Goal: Information Seeking & Learning: Learn about a topic

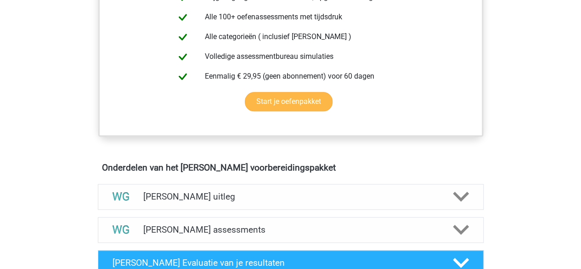
scroll to position [488, 0]
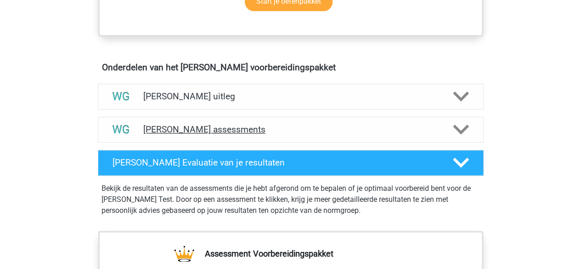
click at [451, 124] on div at bounding box center [460, 129] width 31 height 16
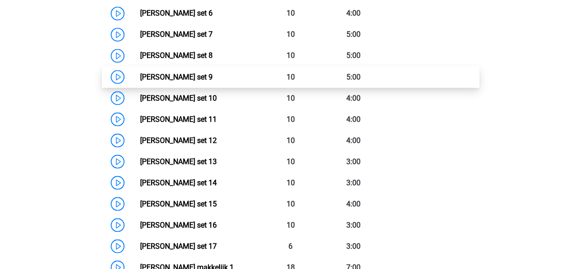
scroll to position [687, 0]
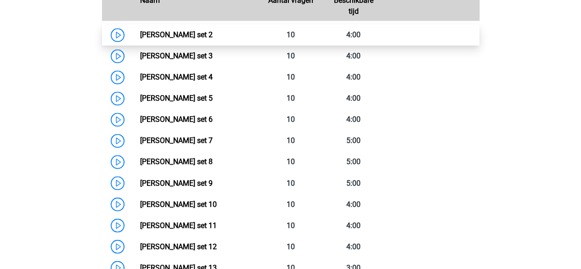
click at [140, 33] on link "Watson Glaser set 2" at bounding box center [176, 34] width 73 height 9
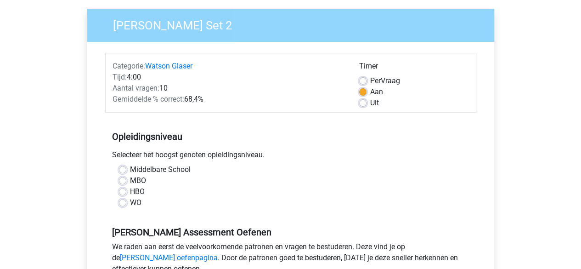
scroll to position [67, 0]
click at [130, 200] on label "WO" at bounding box center [135, 202] width 11 height 11
click at [119, 200] on input "WO" at bounding box center [122, 201] width 7 height 9
radio input "true"
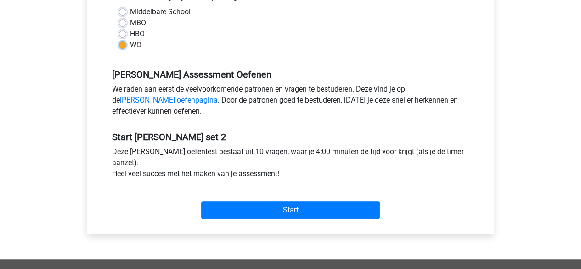
scroll to position [235, 0]
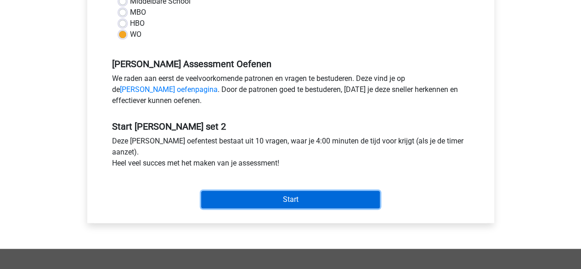
click at [238, 202] on input "Start" at bounding box center [290, 199] width 179 height 17
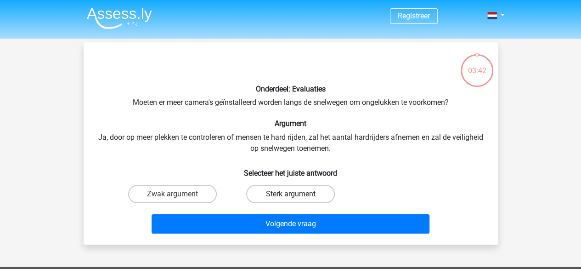
click at [267, 191] on label "Sterk argument" at bounding box center [290, 194] width 89 height 18
click at [290, 194] on input "Sterk argument" at bounding box center [293, 197] width 6 height 6
radio input "true"
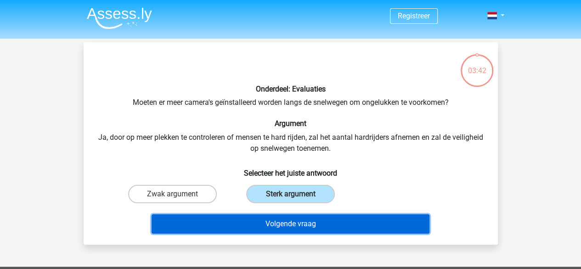
click at [270, 228] on button "Volgende vraag" at bounding box center [291, 223] width 278 height 19
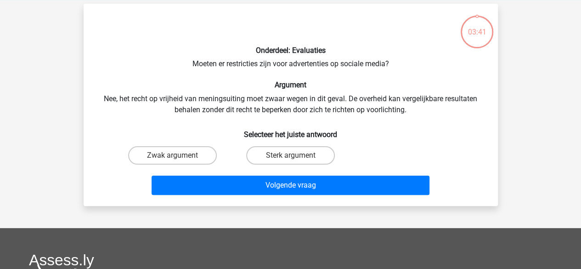
scroll to position [42, 0]
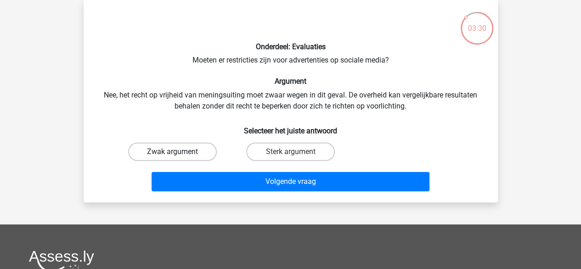
click at [195, 152] on label "Zwak argument" at bounding box center [172, 151] width 89 height 18
click at [178, 152] on input "Zwak argument" at bounding box center [175, 155] width 6 height 6
radio input "true"
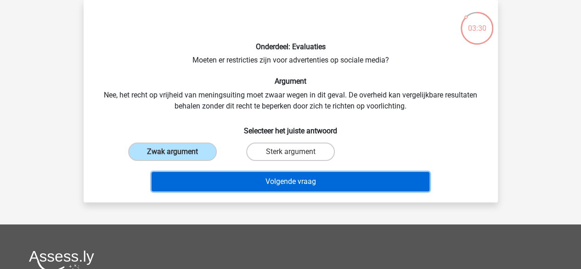
click at [227, 186] on button "Volgende vraag" at bounding box center [291, 181] width 278 height 19
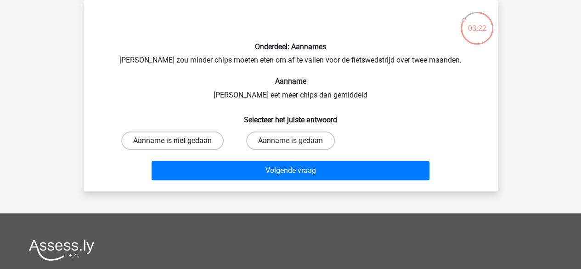
click at [190, 144] on label "Aanname is niet gedaan" at bounding box center [172, 140] width 102 height 18
click at [178, 144] on input "Aanname is niet gedaan" at bounding box center [175, 144] width 6 height 6
radio input "true"
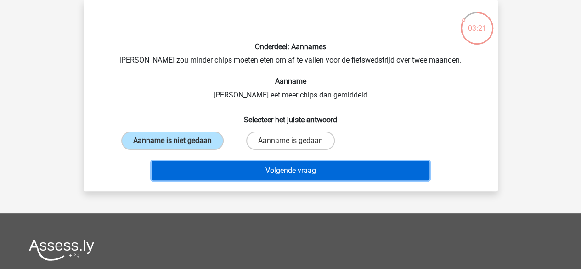
click at [201, 178] on button "Volgende vraag" at bounding box center [291, 170] width 278 height 19
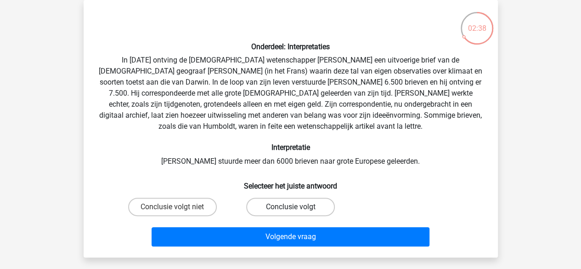
click at [255, 206] on label "Conclusie volgt" at bounding box center [290, 207] width 89 height 18
click at [290, 207] on input "Conclusie volgt" at bounding box center [293, 210] width 6 height 6
radio input "true"
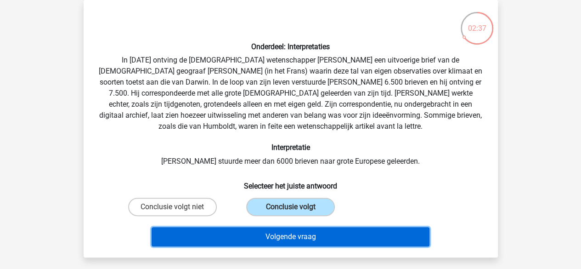
click at [253, 230] on button "Volgende vraag" at bounding box center [291, 236] width 278 height 19
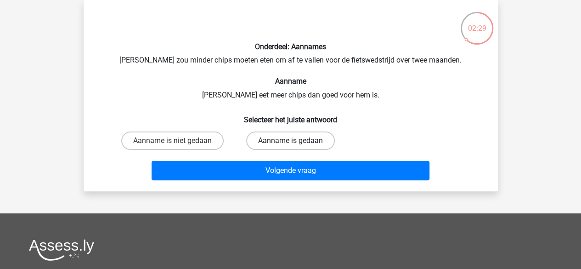
click at [273, 147] on label "Aanname is gedaan" at bounding box center [290, 140] width 89 height 18
click at [290, 147] on input "Aanname is gedaan" at bounding box center [293, 144] width 6 height 6
radio input "true"
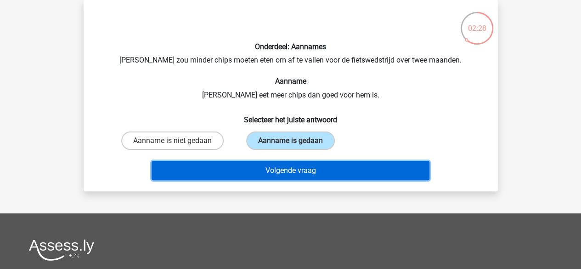
click at [270, 172] on button "Volgende vraag" at bounding box center [291, 170] width 278 height 19
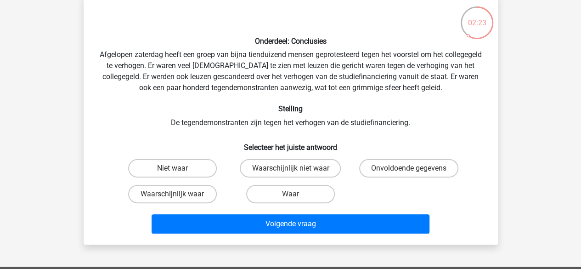
scroll to position [47, 0]
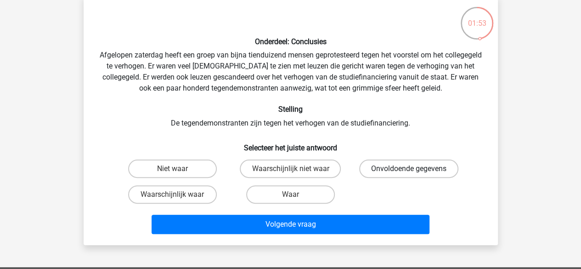
click at [379, 174] on label "Onvoldoende gegevens" at bounding box center [408, 168] width 99 height 18
click at [409, 174] on input "Onvoldoende gegevens" at bounding box center [412, 172] width 6 height 6
radio input "true"
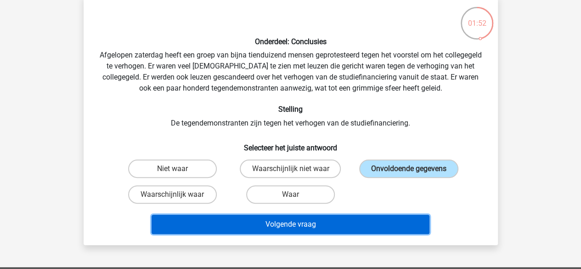
click at [331, 226] on button "Volgende vraag" at bounding box center [291, 224] width 278 height 19
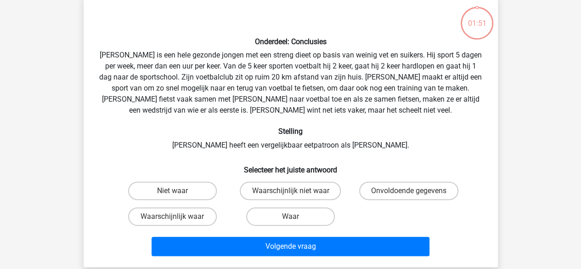
scroll to position [42, 0]
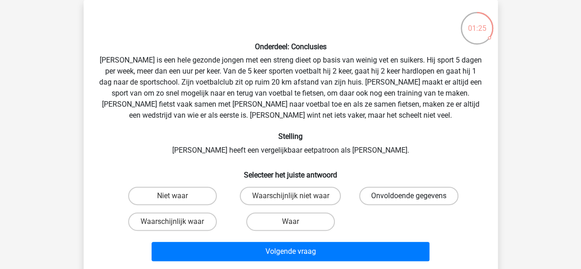
click at [376, 197] on label "Onvoldoende gegevens" at bounding box center [408, 196] width 99 height 18
click at [409, 197] on input "Onvoldoende gegevens" at bounding box center [412, 199] width 6 height 6
radio input "true"
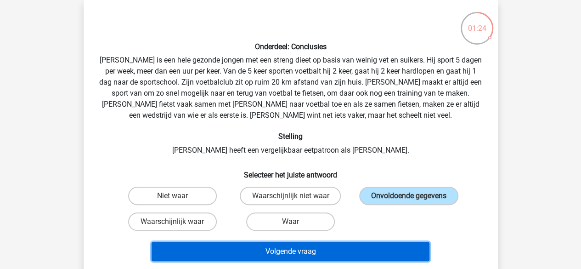
click at [349, 249] on button "Volgende vraag" at bounding box center [291, 251] width 278 height 19
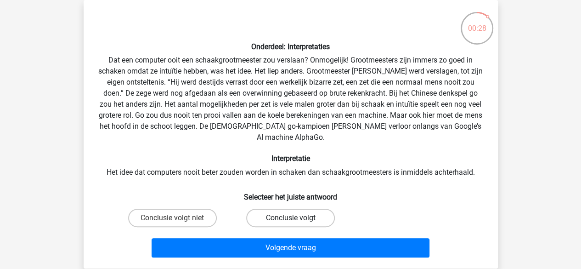
click at [267, 209] on label "Conclusie volgt" at bounding box center [290, 218] width 89 height 18
click at [290, 218] on input "Conclusie volgt" at bounding box center [293, 221] width 6 height 6
radio input "true"
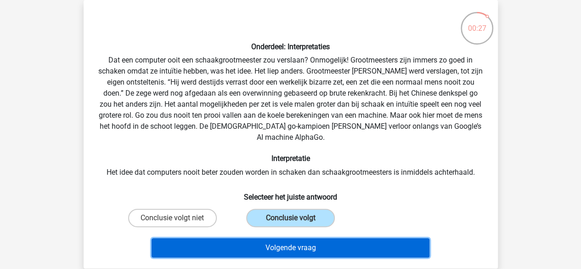
click at [260, 243] on button "Volgende vraag" at bounding box center [291, 247] width 278 height 19
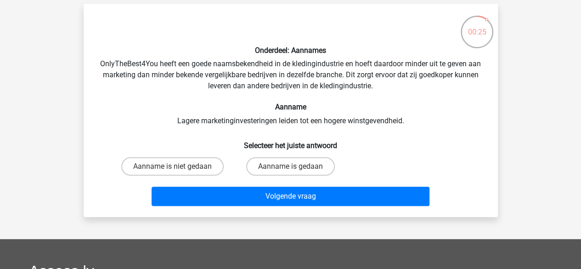
scroll to position [0, 0]
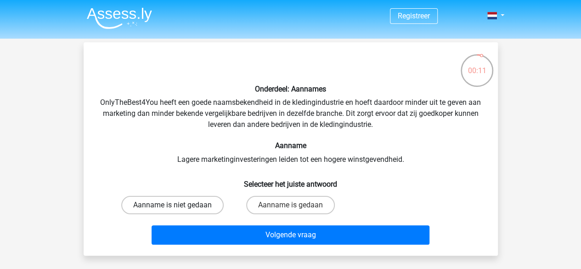
click at [196, 209] on label "Aanname is niet gedaan" at bounding box center [172, 205] width 102 height 18
click at [178, 209] on input "Aanname is niet gedaan" at bounding box center [175, 208] width 6 height 6
radio input "true"
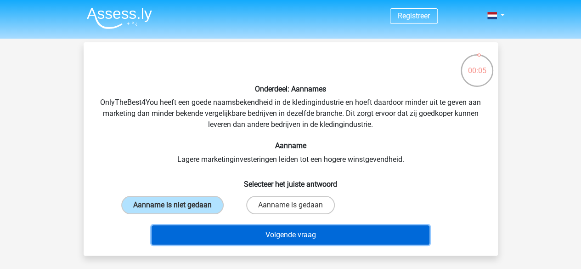
click at [251, 234] on button "Volgende vraag" at bounding box center [291, 234] width 278 height 19
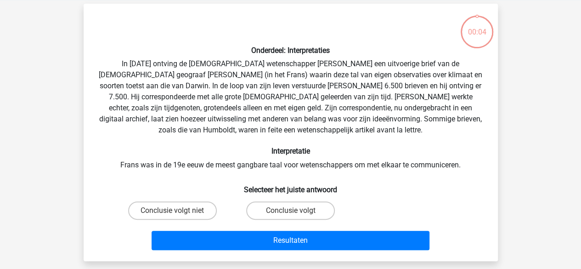
scroll to position [42, 0]
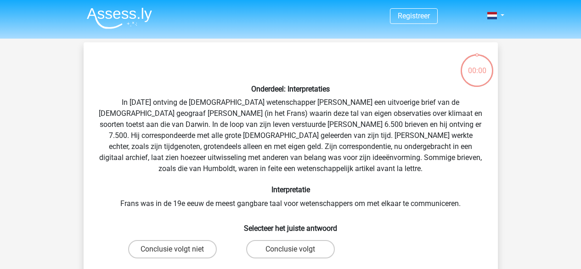
scroll to position [42, 0]
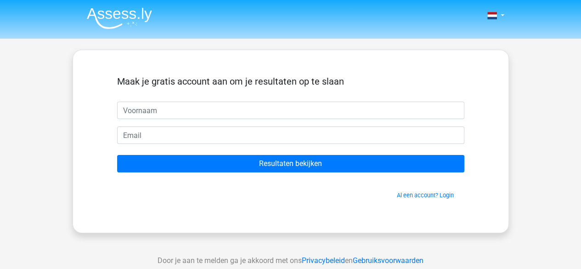
type input "l"
type input "f"
type input "Fleur"
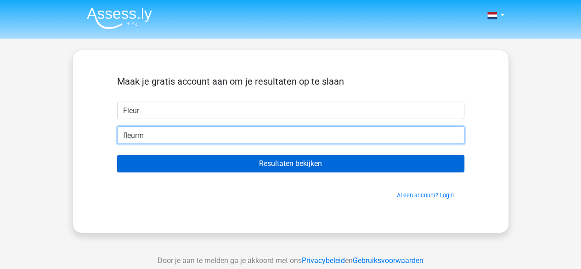
type input "[EMAIL_ADDRESS][DOMAIN_NAME]"
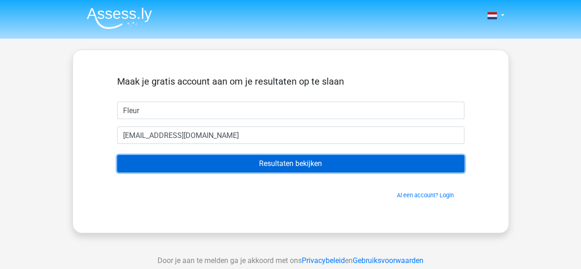
click at [223, 160] on input "Resultaten bekijken" at bounding box center [290, 163] width 347 height 17
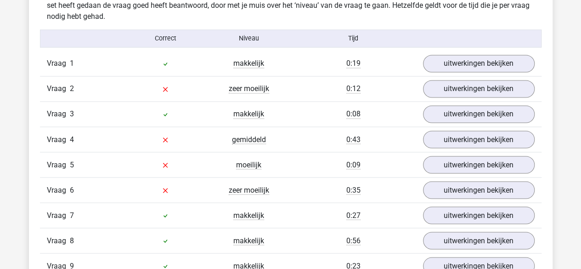
scroll to position [727, 0]
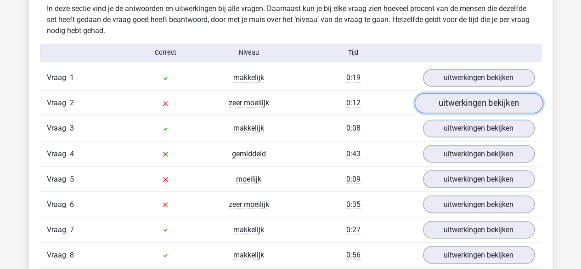
click at [502, 105] on link "uitwerkingen bekijken" at bounding box center [478, 103] width 128 height 20
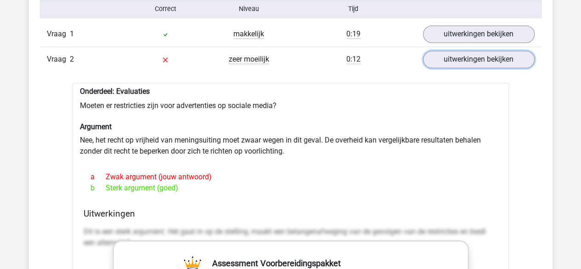
scroll to position [766, 0]
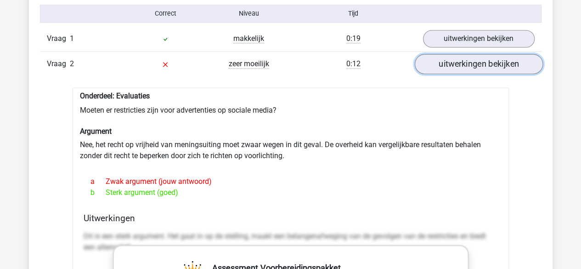
click at [462, 62] on link "uitwerkingen bekijken" at bounding box center [478, 64] width 128 height 20
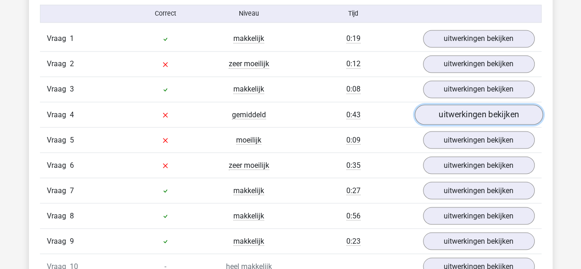
click at [465, 118] on link "uitwerkingen bekijken" at bounding box center [478, 115] width 128 height 20
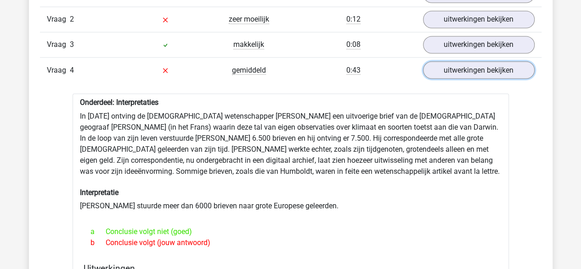
scroll to position [810, 0]
click at [453, 75] on link "uitwerkingen bekijken" at bounding box center [478, 71] width 128 height 20
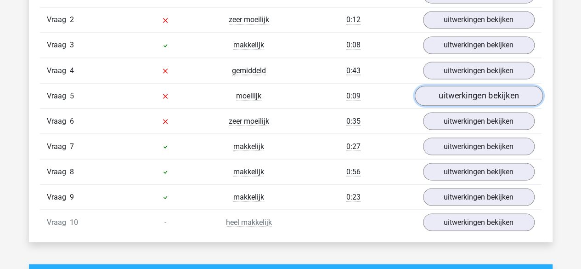
click at [464, 98] on link "uitwerkingen bekijken" at bounding box center [478, 96] width 128 height 20
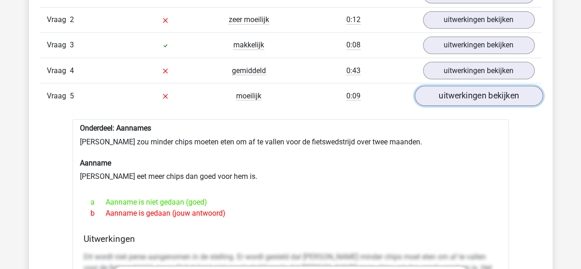
click at [464, 98] on link "uitwerkingen bekijken" at bounding box center [478, 96] width 128 height 20
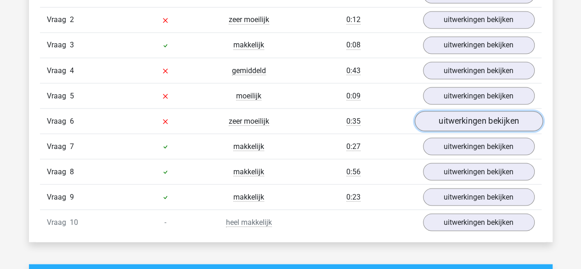
click at [464, 115] on link "uitwerkingen bekijken" at bounding box center [478, 121] width 128 height 20
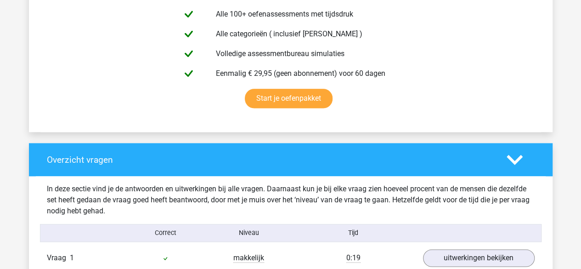
scroll to position [469, 0]
